Goal: Task Accomplishment & Management: Manage account settings

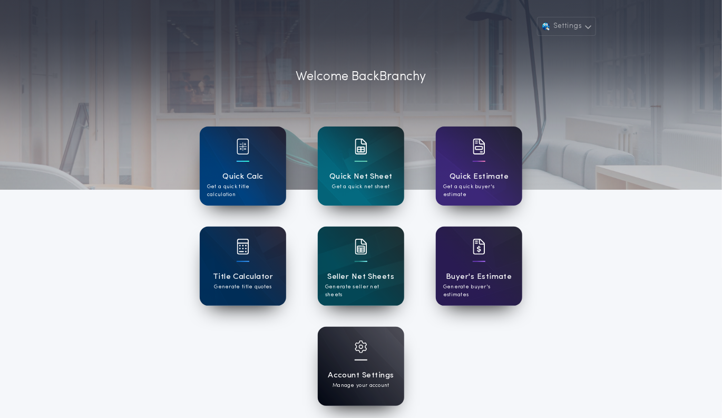
click at [360, 370] on h1 "Account Settings" at bounding box center [361, 375] width 66 height 12
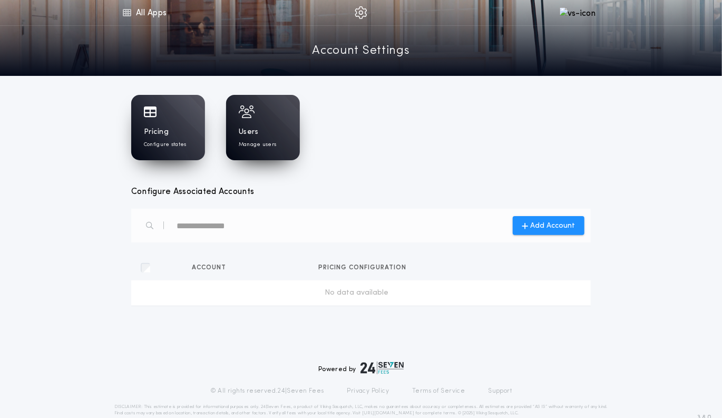
click at [263, 128] on div "Users Manage users" at bounding box center [263, 138] width 48 height 22
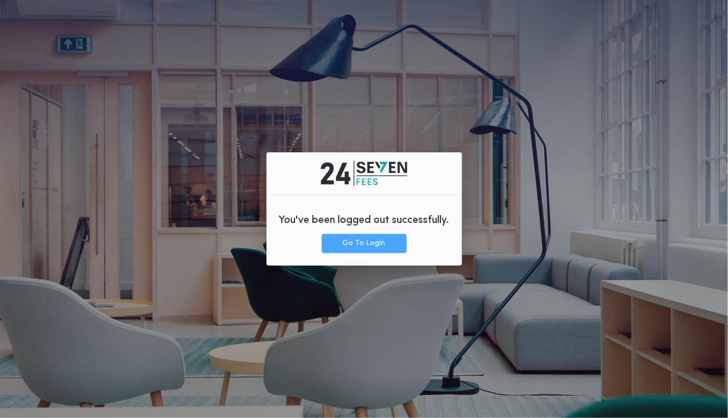
click at [356, 241] on button "Go To Login" at bounding box center [364, 243] width 85 height 19
